Goal: Entertainment & Leisure: Consume media (video, audio)

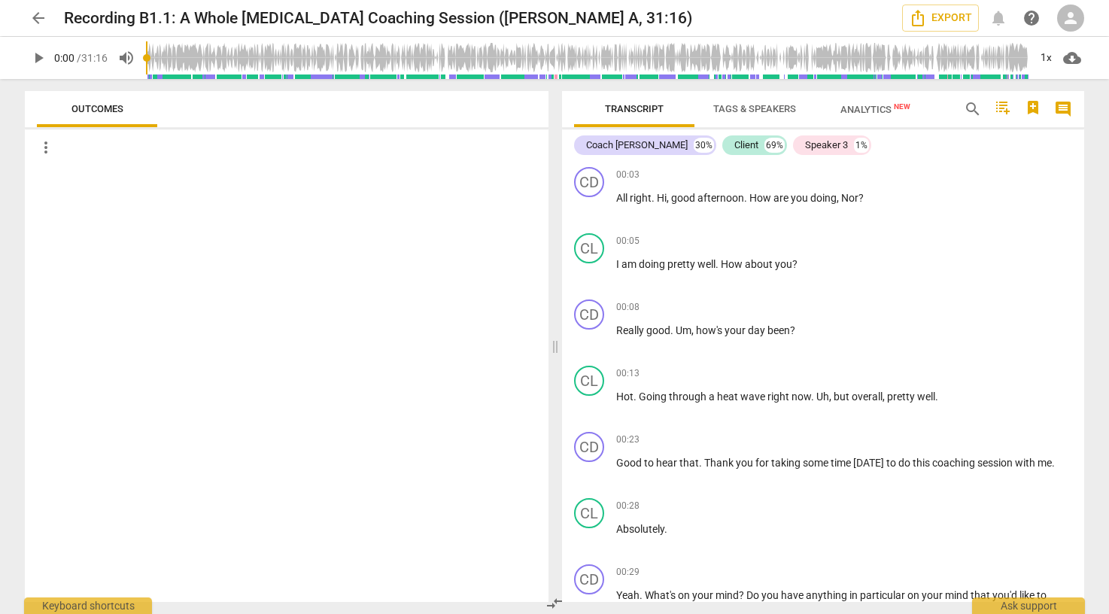
click at [44, 57] on span "play_arrow" at bounding box center [38, 58] width 18 height 18
click at [1046, 57] on div "1x" at bounding box center [1045, 58] width 29 height 24
click at [1041, 168] on li "2x" at bounding box center [1056, 173] width 50 height 29
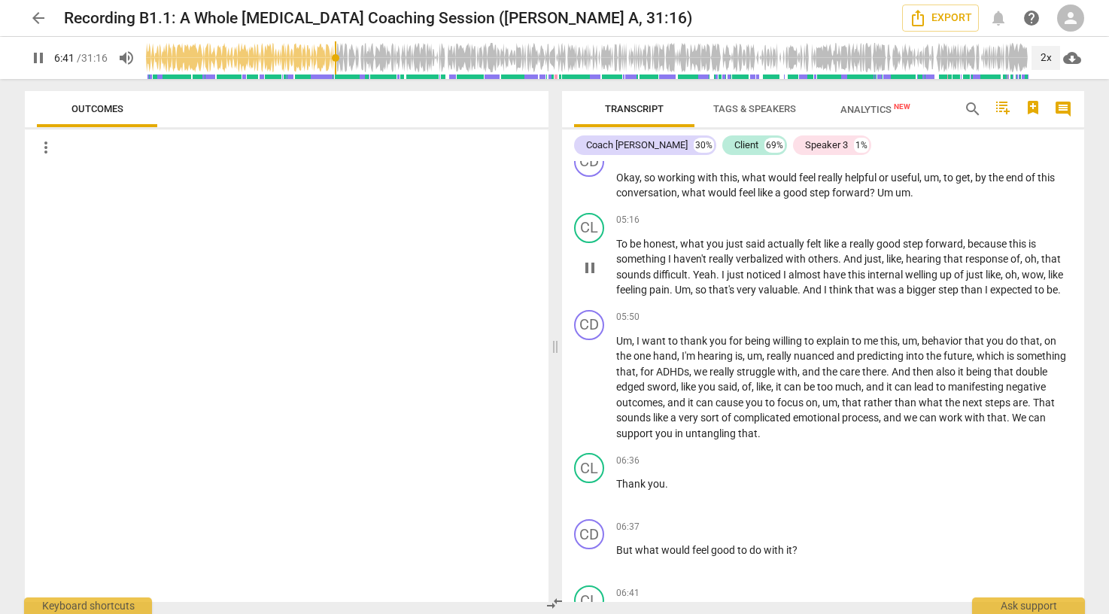
scroll to position [2340, 0]
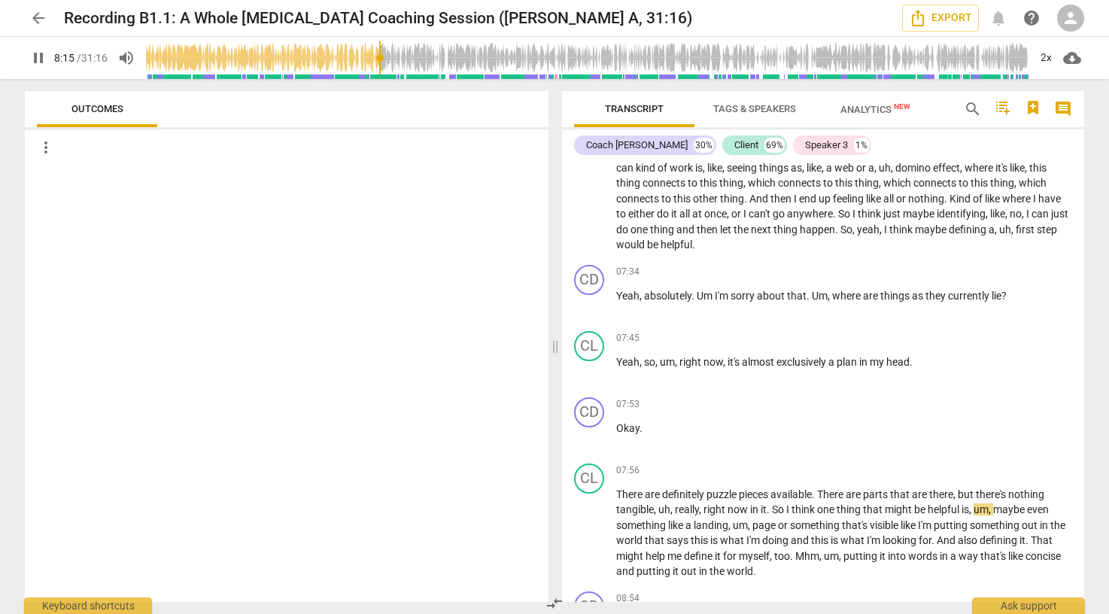
click at [873, 114] on span "Analytics New" at bounding box center [875, 109] width 70 height 11
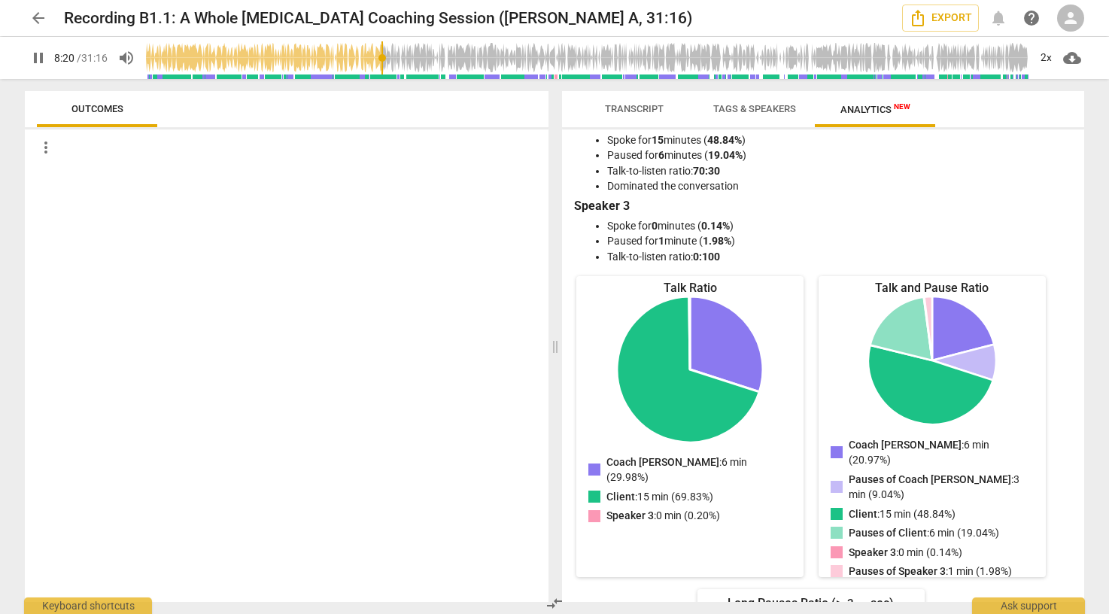
scroll to position [116, 0]
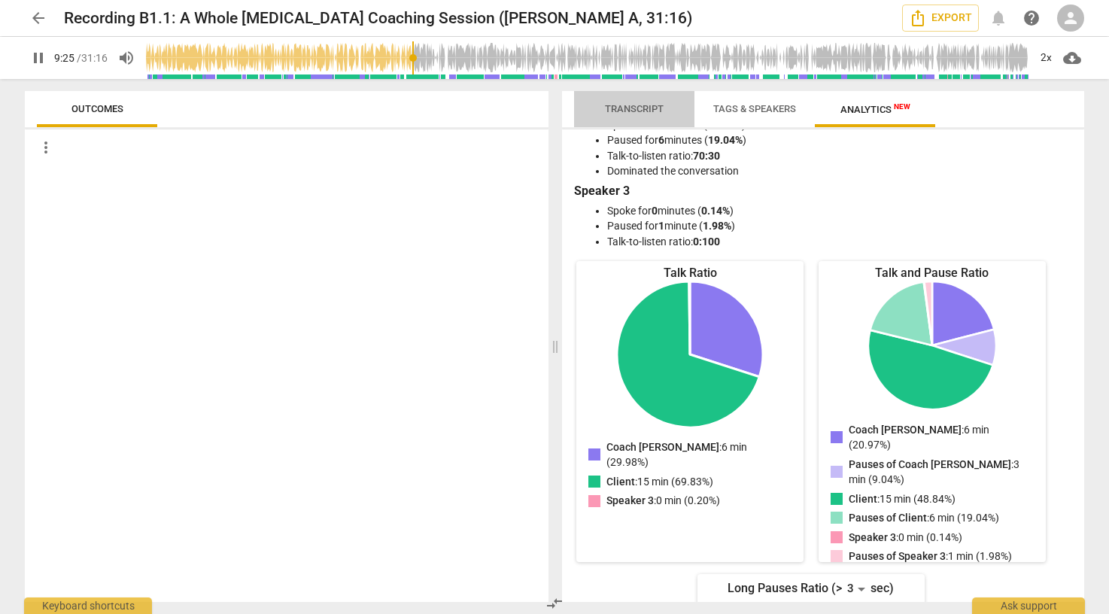
click at [644, 106] on span "Transcript" at bounding box center [634, 108] width 59 height 11
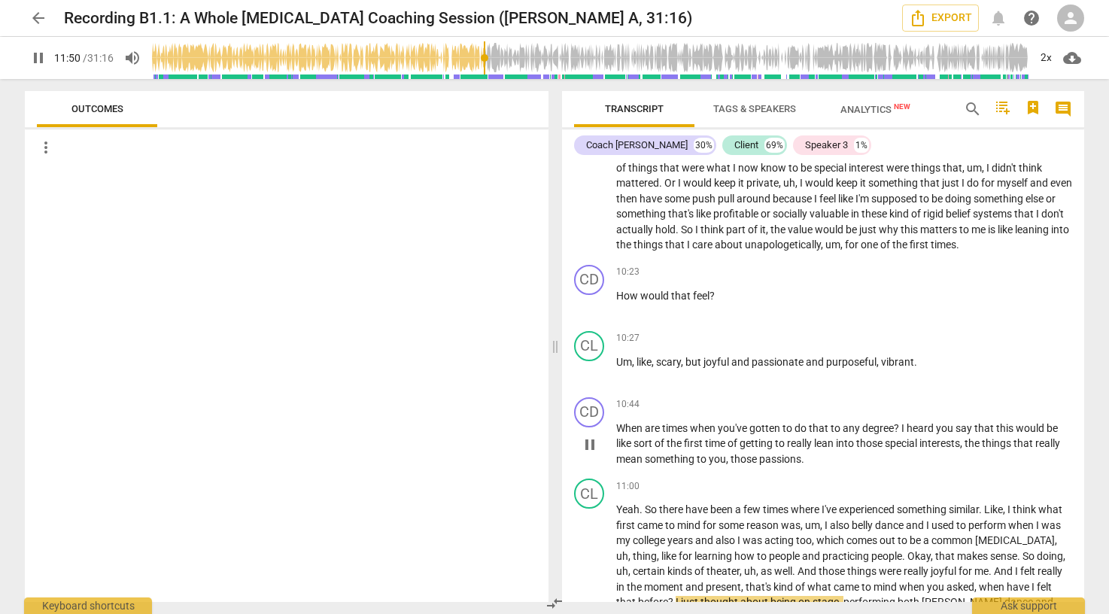
scroll to position [3474, 0]
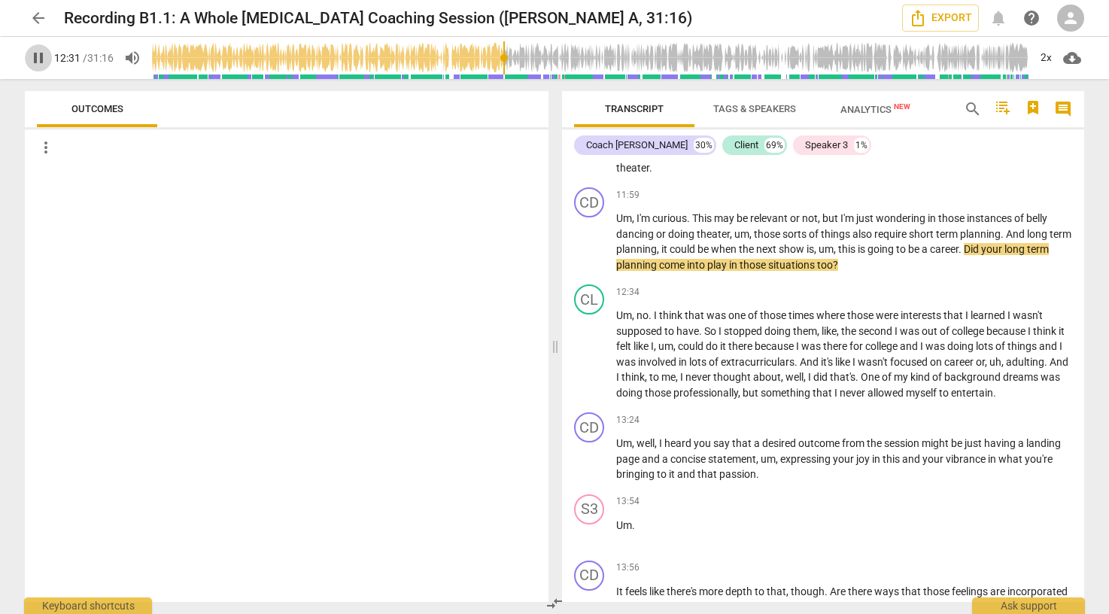
click at [37, 54] on span "pause" at bounding box center [38, 58] width 18 height 18
type input "752"
click at [29, 16] on span "arrow_back" at bounding box center [38, 18] width 18 height 18
